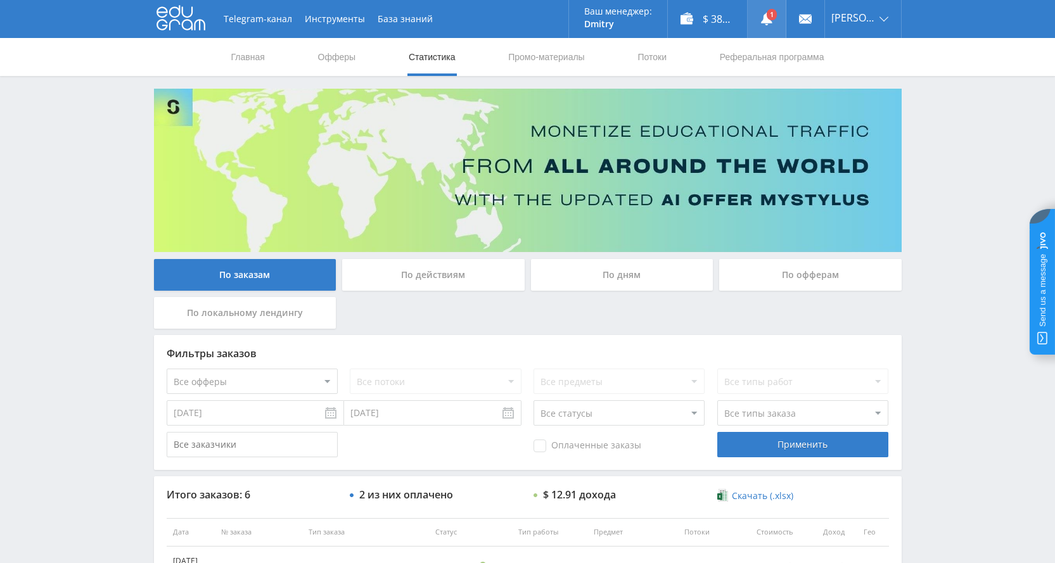
click at [772, 16] on use at bounding box center [766, 19] width 11 height 13
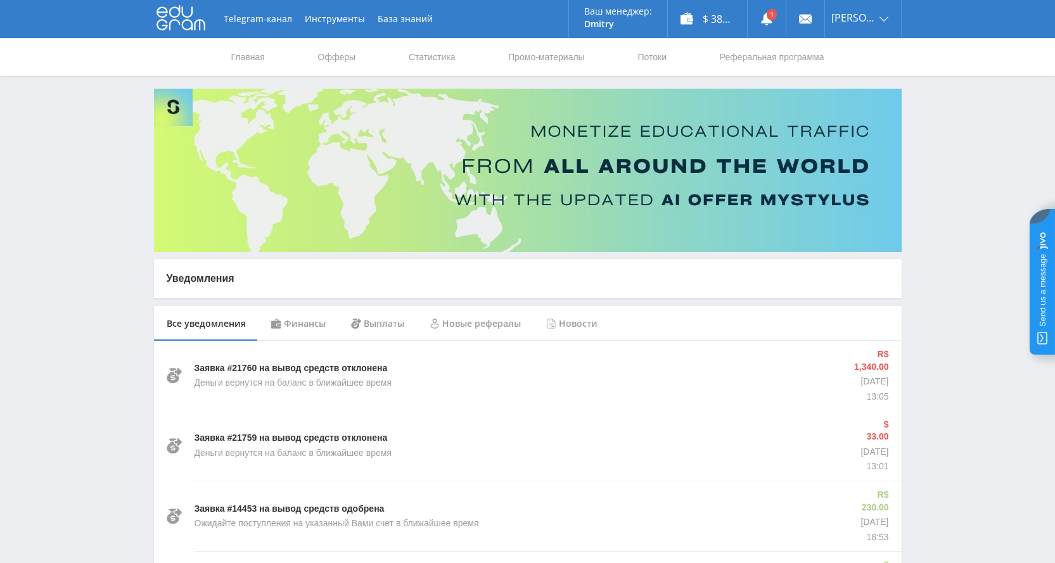
click at [323, 315] on div "Финансы" at bounding box center [299, 323] width 80 height 35
